Goal: Navigation & Orientation: Understand site structure

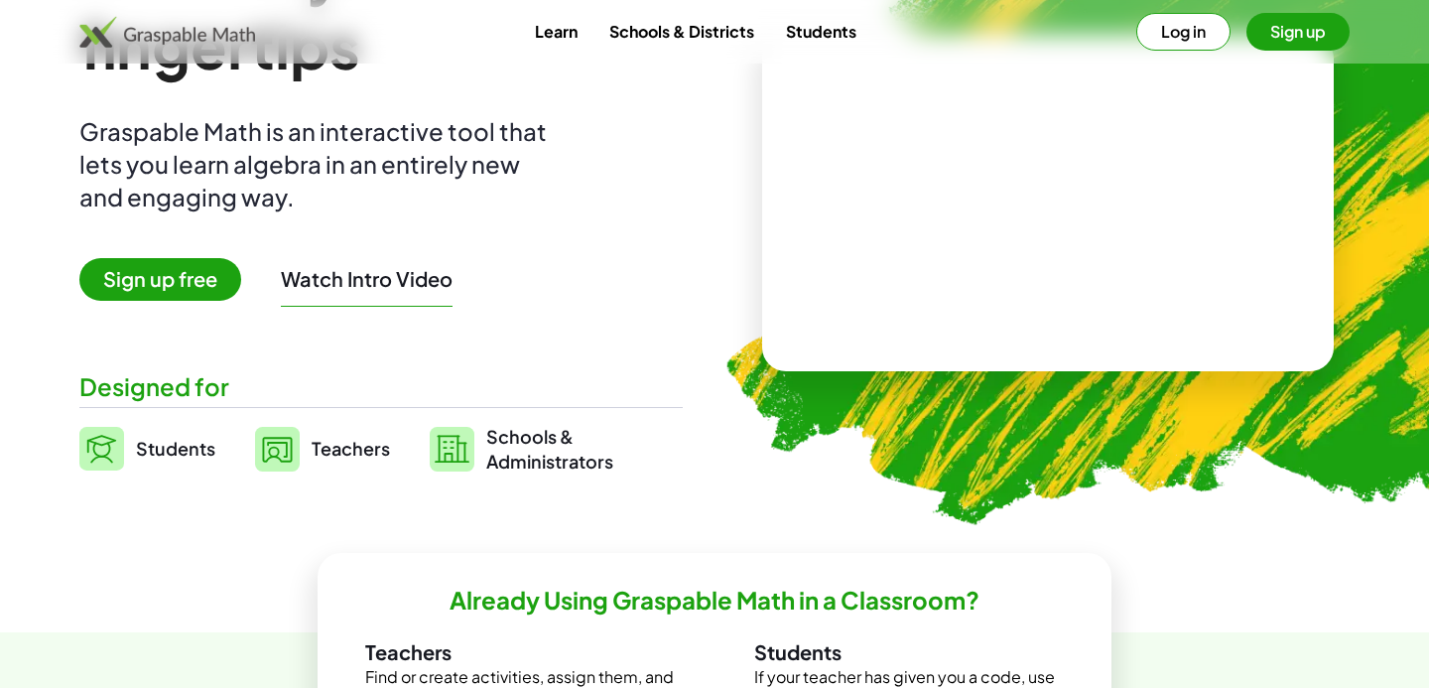
scroll to position [208, 0]
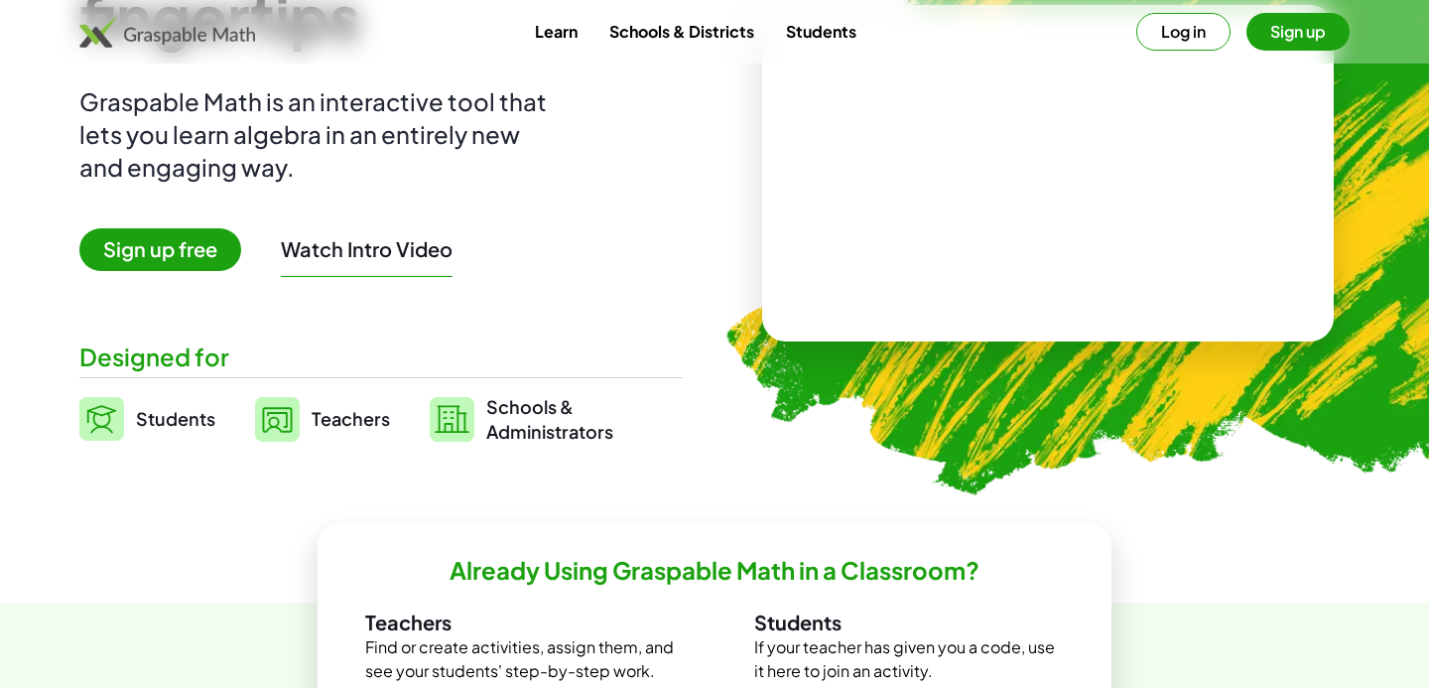
click at [336, 421] on span "Teachers" at bounding box center [351, 418] width 78 height 23
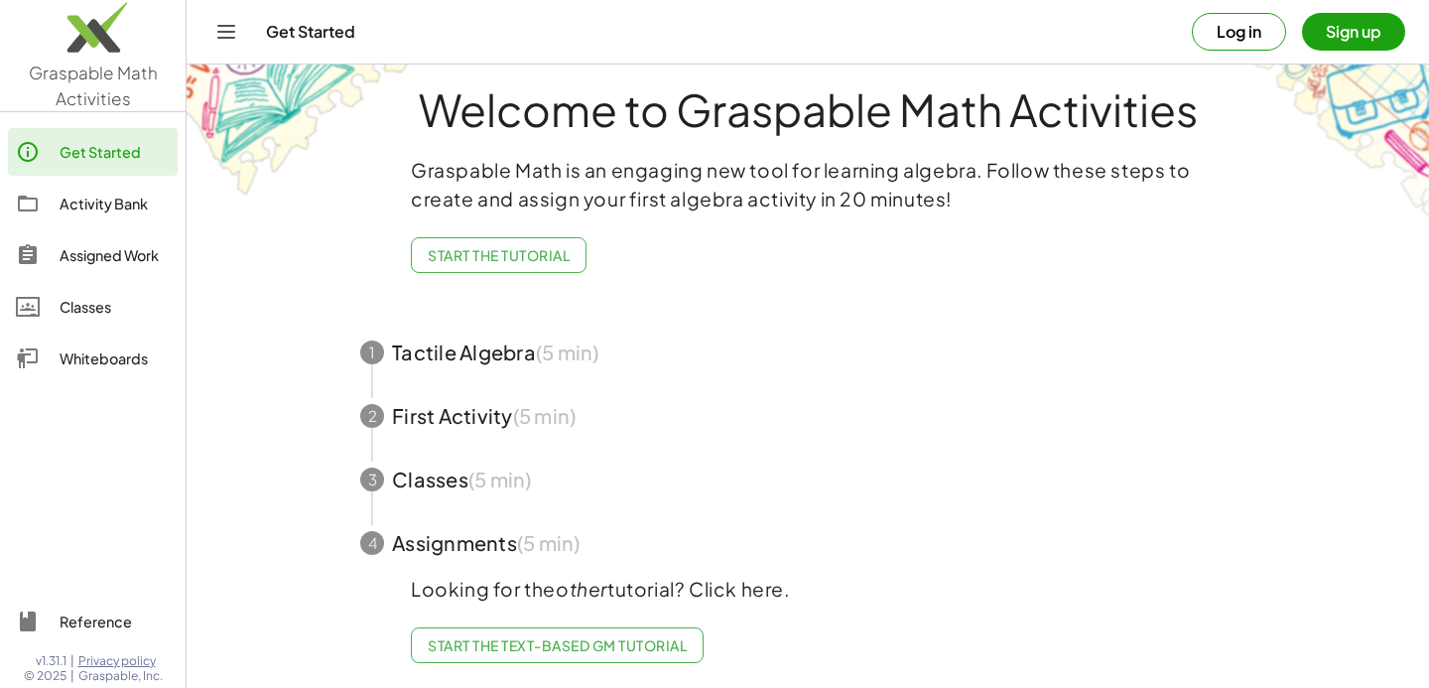
scroll to position [24, 0]
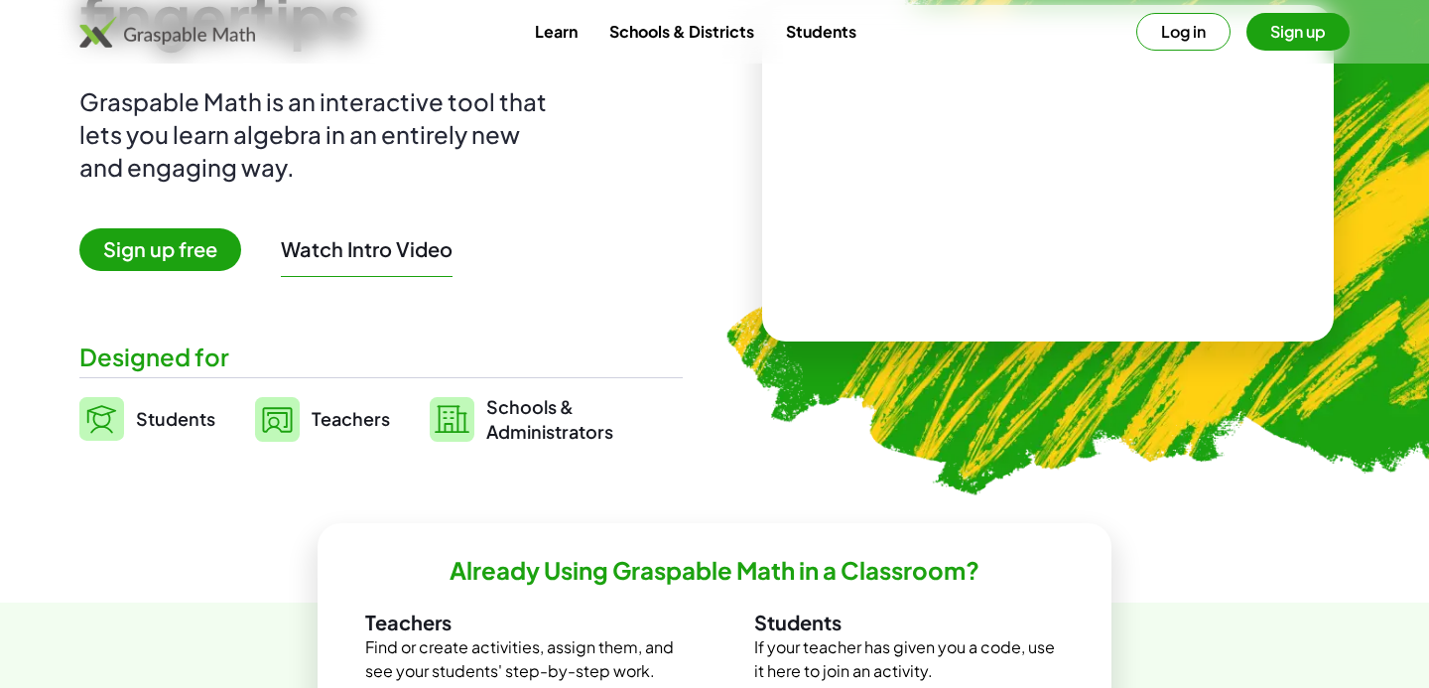
click at [177, 421] on span "Students" at bounding box center [175, 418] width 79 height 23
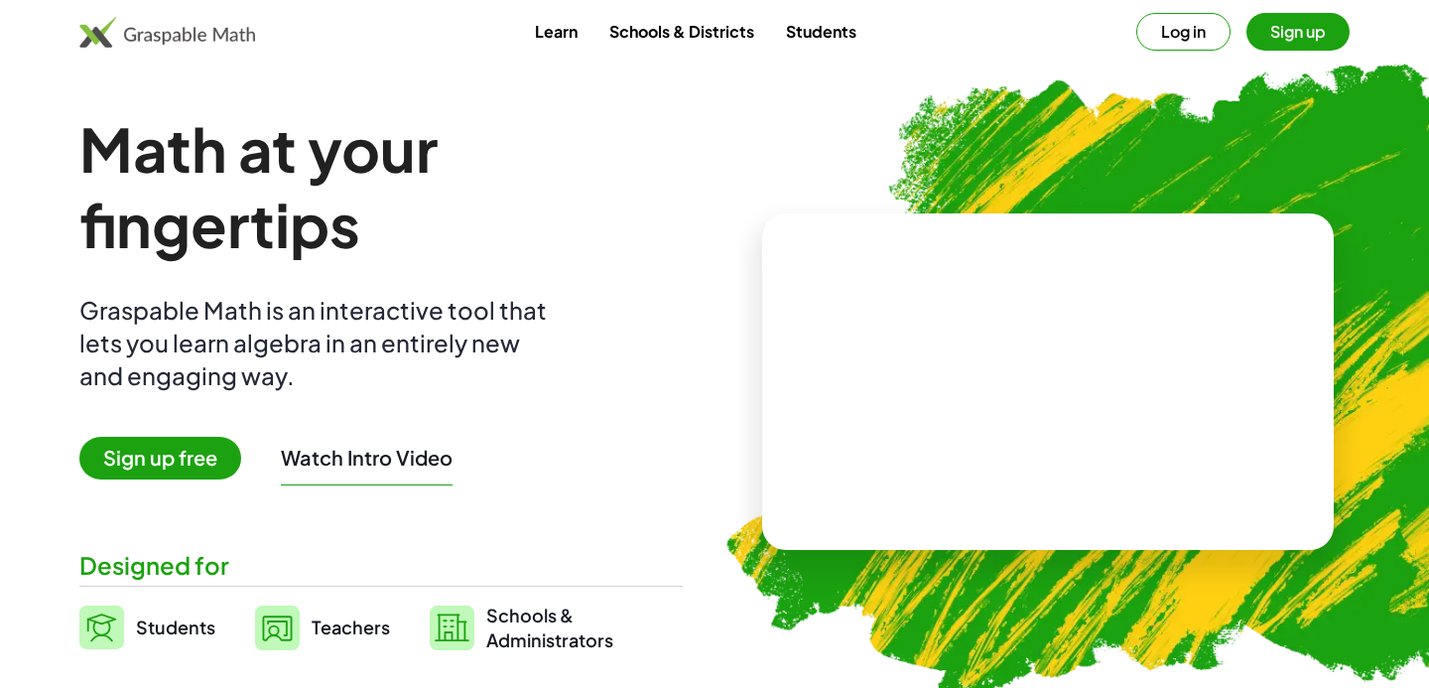
scroll to position [208, 0]
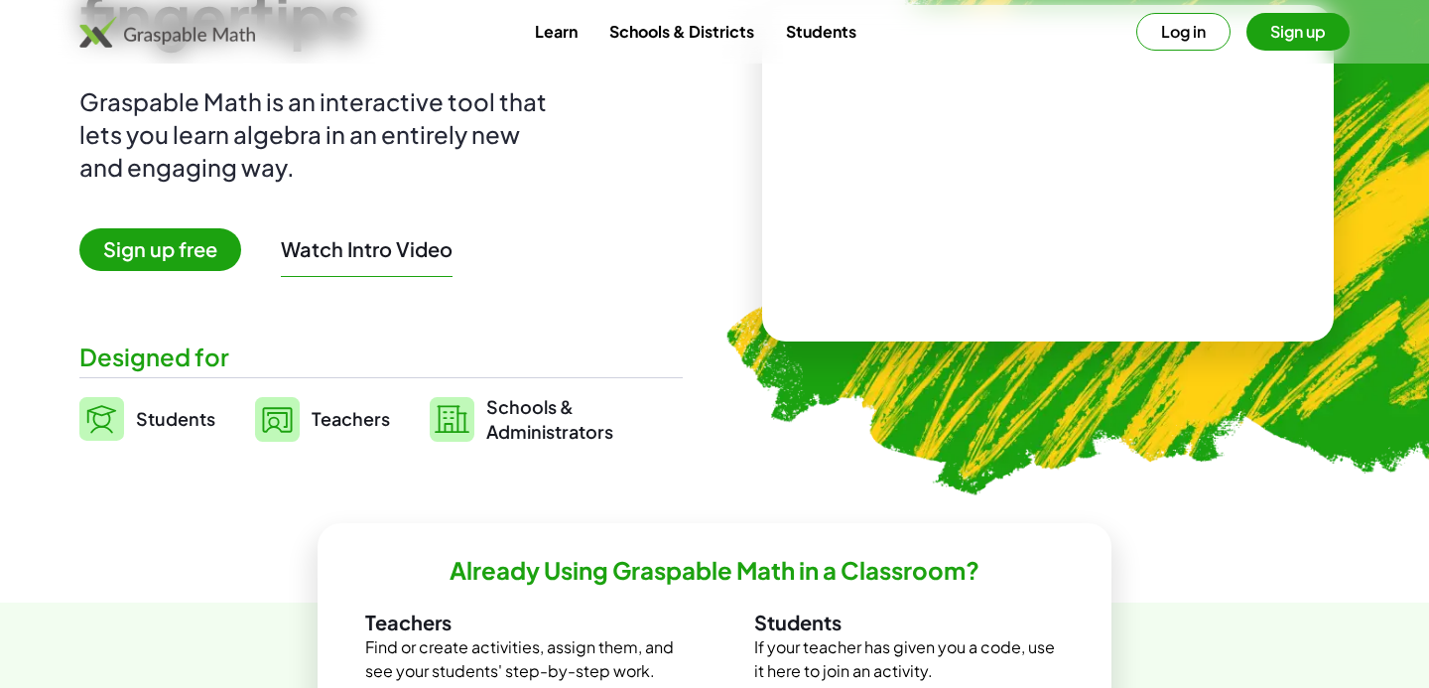
click at [315, 435] on link "Teachers" at bounding box center [322, 419] width 135 height 50
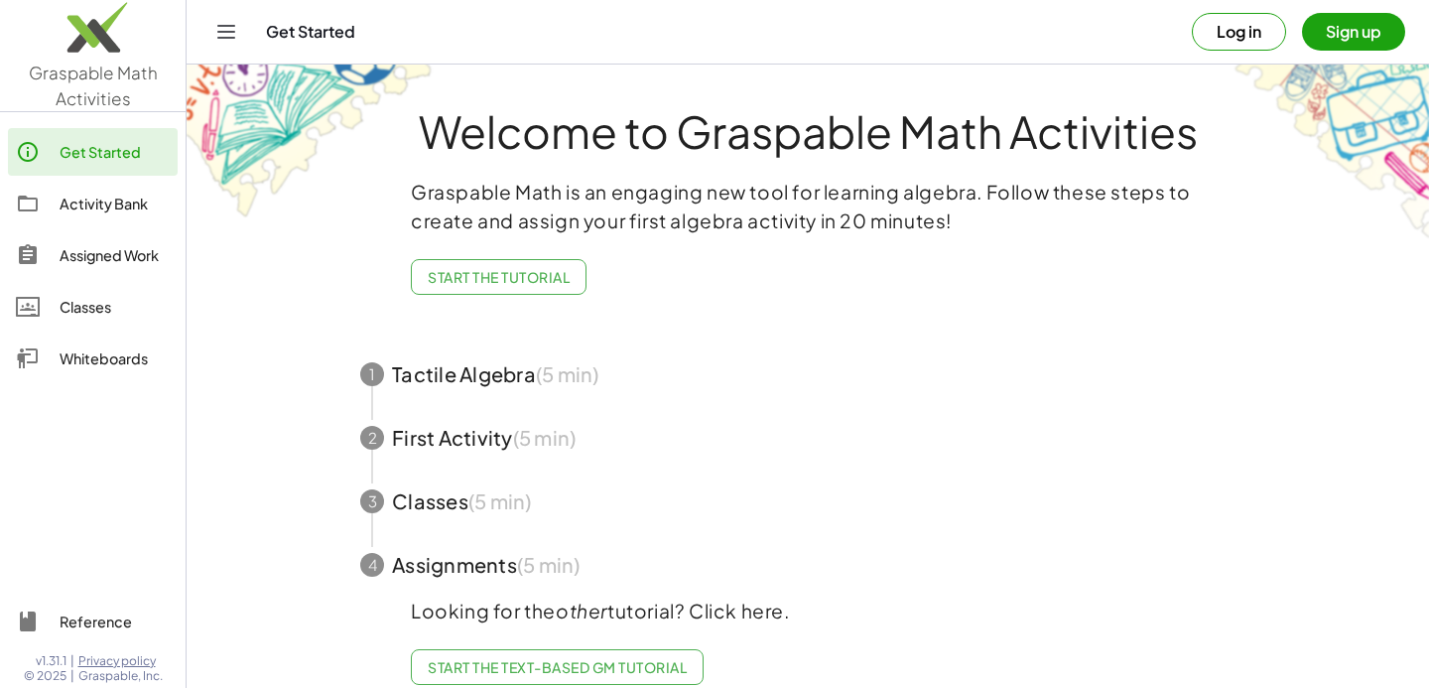
scroll to position [208, 0]
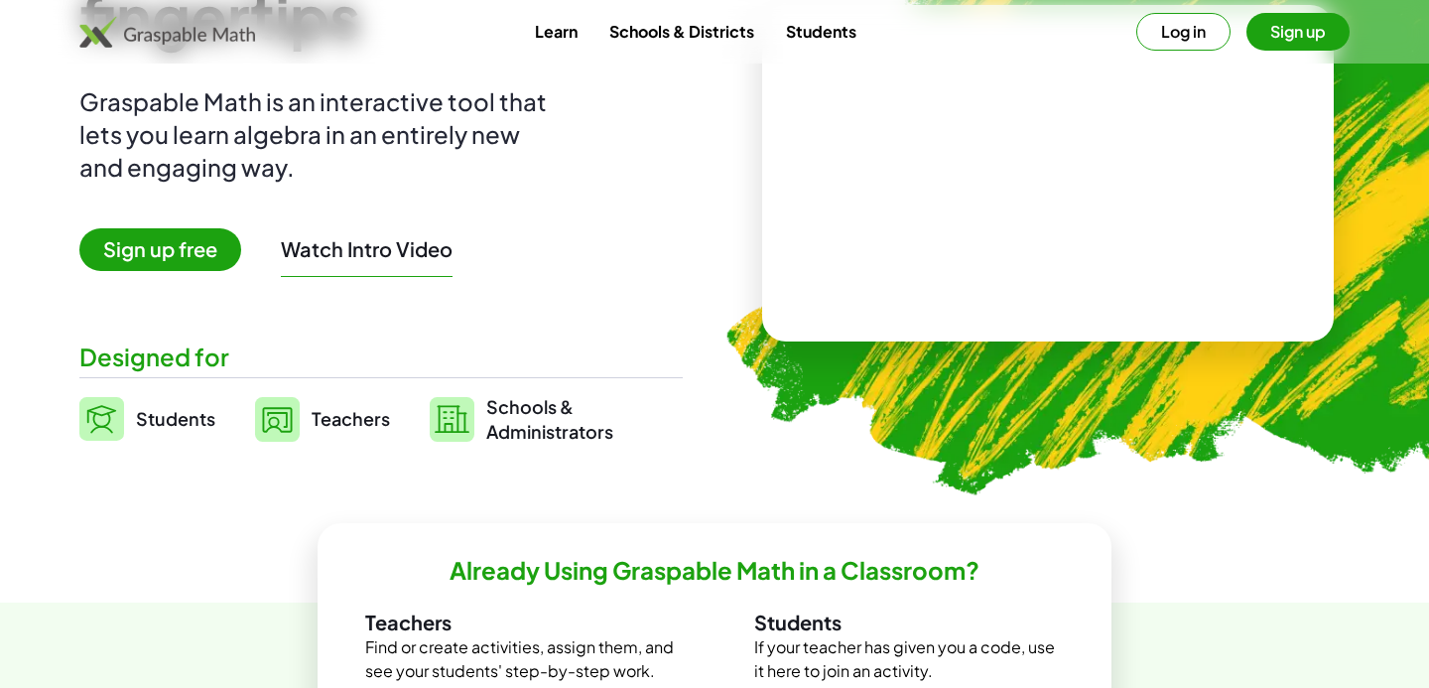
click at [541, 438] on span "Schools & Administrators" at bounding box center [549, 419] width 127 height 50
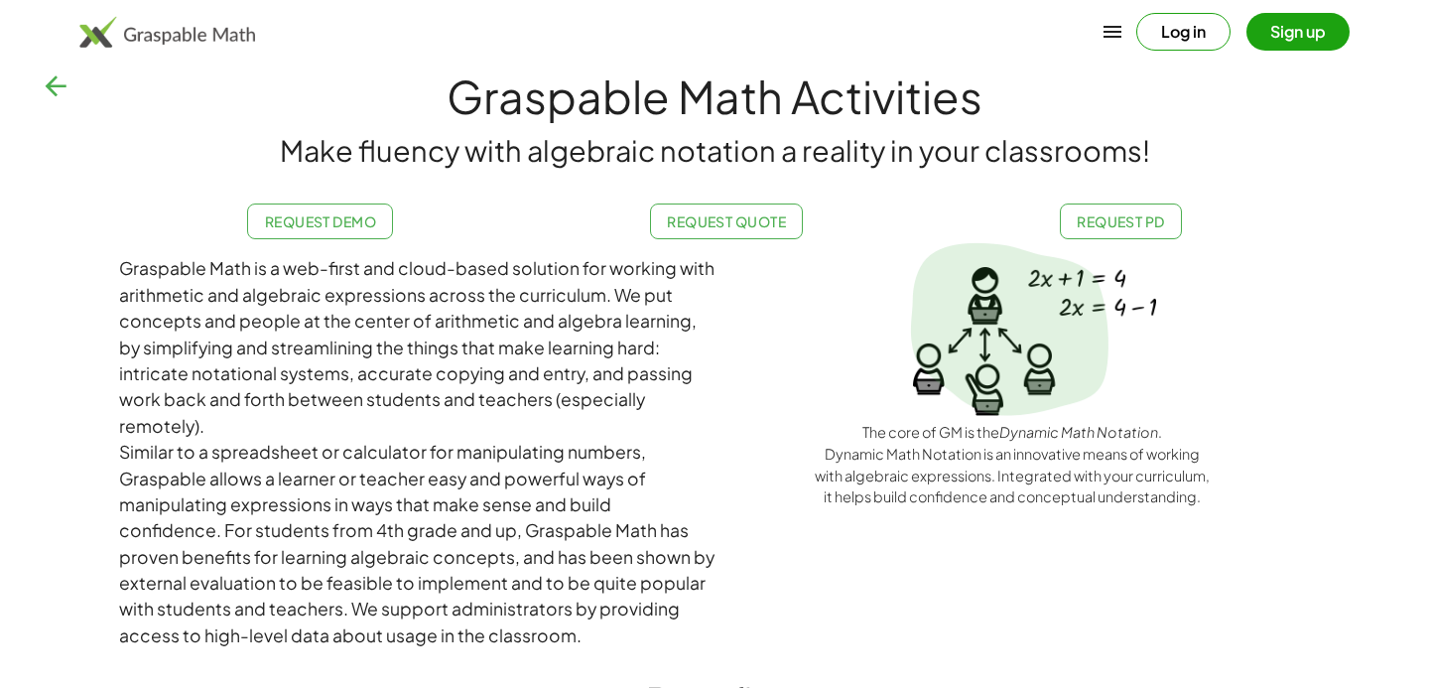
scroll to position [26, 0]
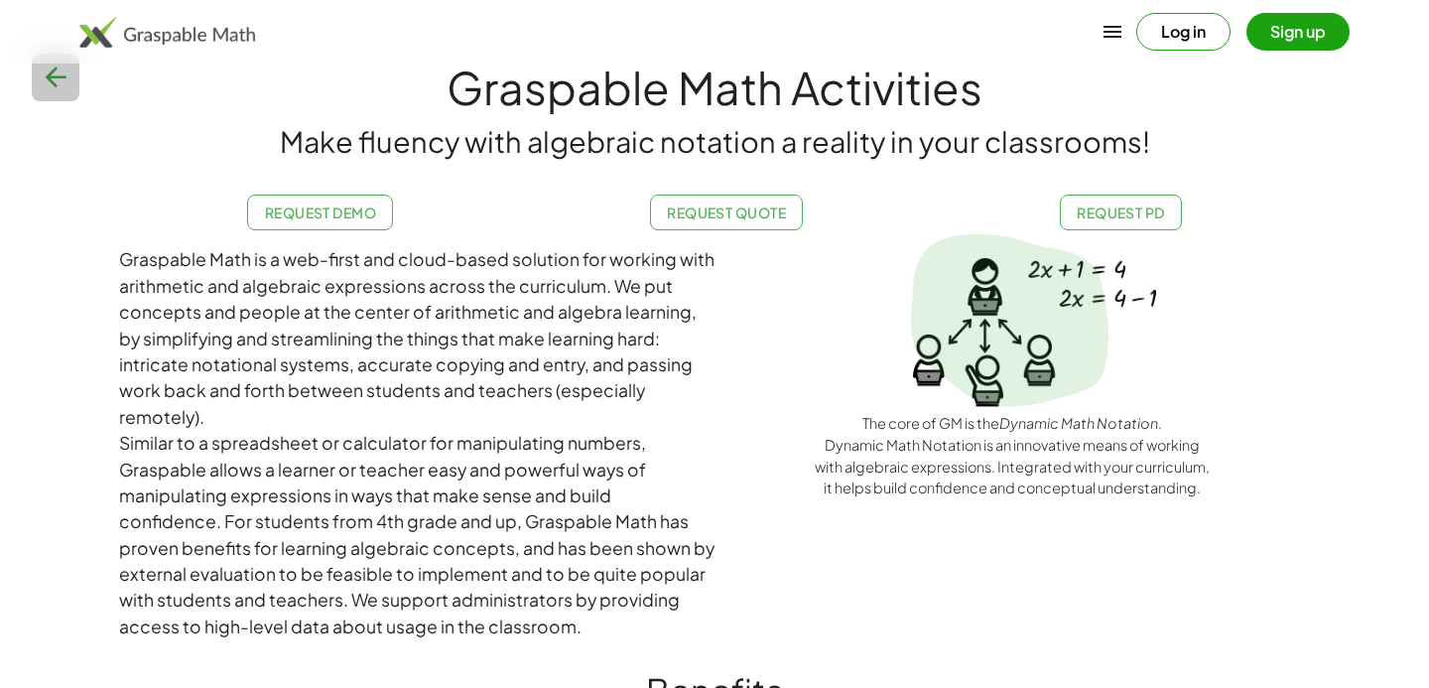
click at [59, 81] on icon "button" at bounding box center [56, 78] width 32 height 32
